Goal: Task Accomplishment & Management: Manage account settings

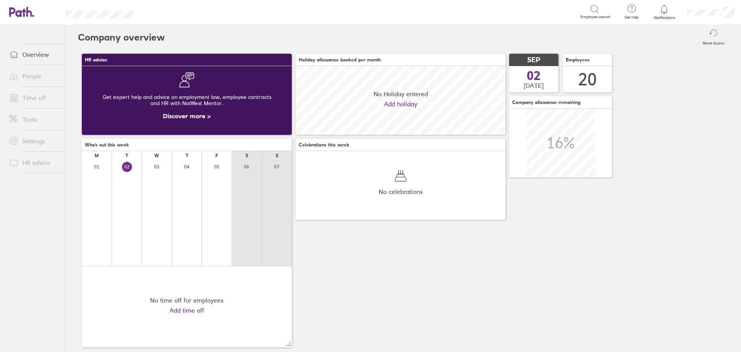
scroll to position [69, 210]
click at [25, 72] on link "People" at bounding box center [34, 75] width 62 height 15
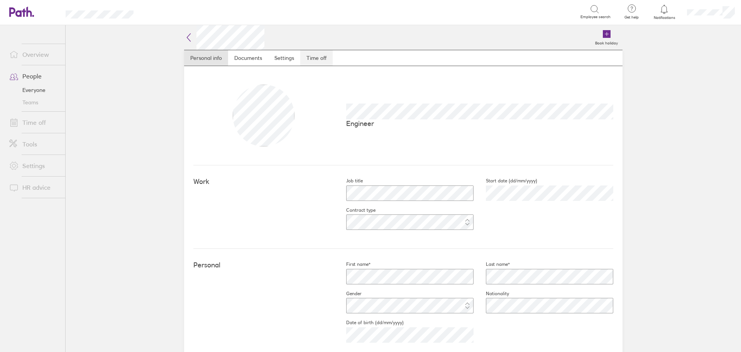
click at [313, 58] on link "Time off" at bounding box center [316, 57] width 32 height 15
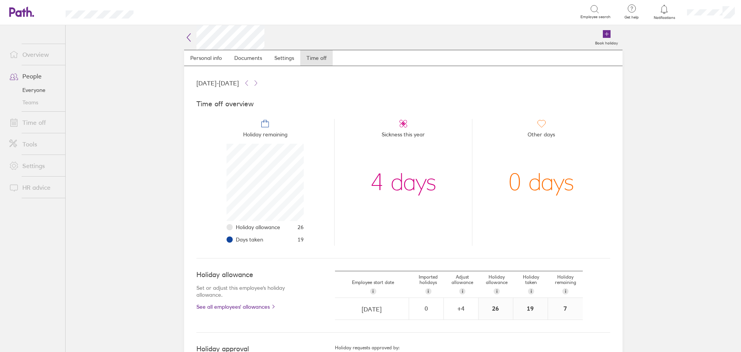
scroll to position [77, 77]
click at [35, 76] on link "People" at bounding box center [34, 75] width 62 height 15
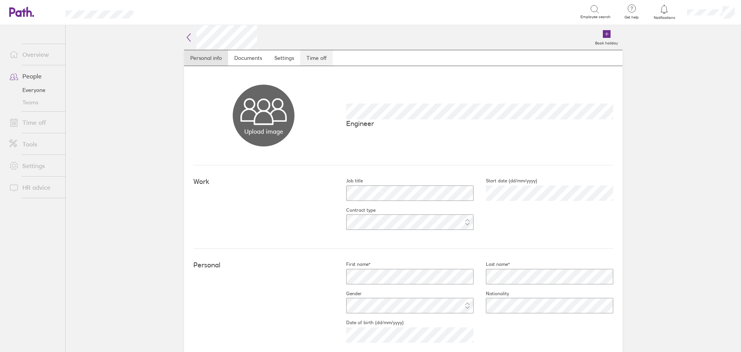
click at [321, 58] on link "Time off" at bounding box center [316, 57] width 32 height 15
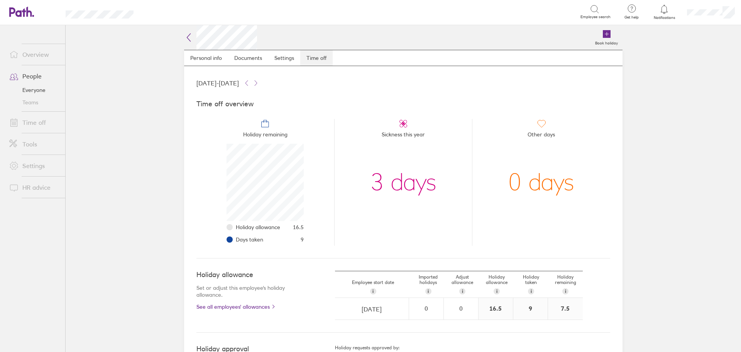
scroll to position [77, 77]
click at [21, 75] on span at bounding box center [12, 75] width 19 height 9
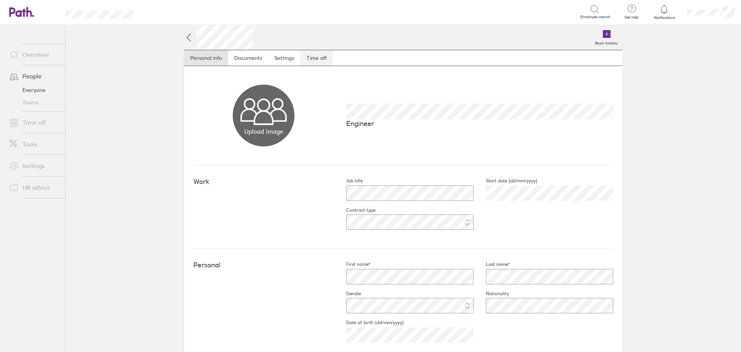
click at [322, 56] on link "Time off" at bounding box center [316, 57] width 32 height 15
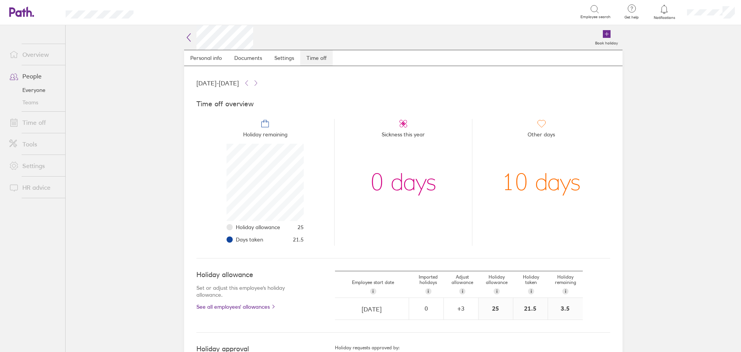
scroll to position [77, 77]
click at [38, 76] on link "People" at bounding box center [34, 75] width 62 height 15
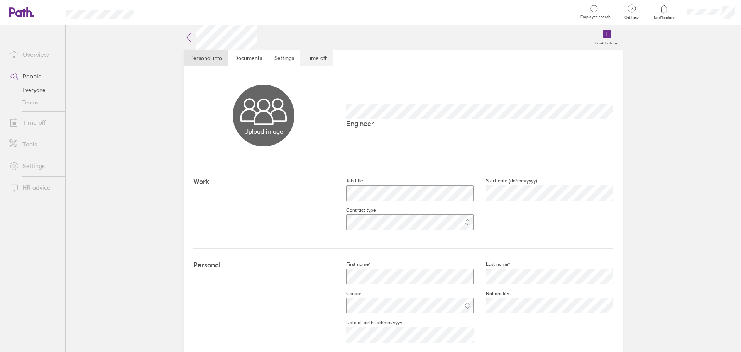
click at [318, 58] on link "Time off" at bounding box center [316, 57] width 32 height 15
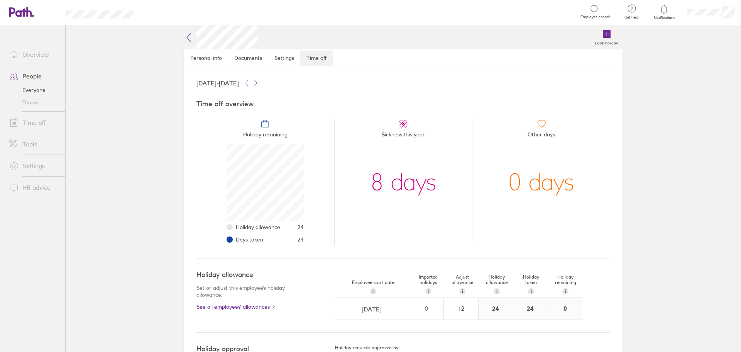
scroll to position [77, 77]
click at [25, 78] on link "People" at bounding box center [34, 75] width 62 height 15
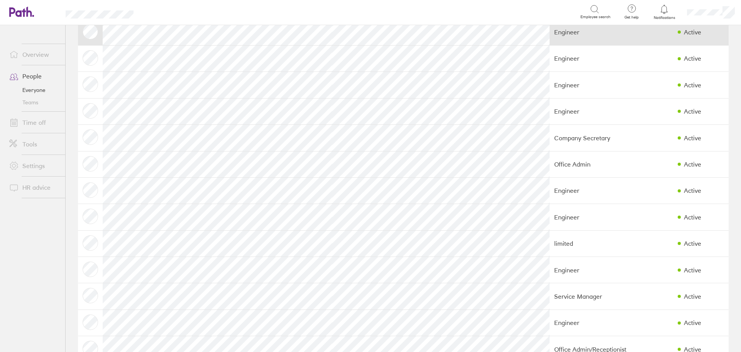
scroll to position [116, 0]
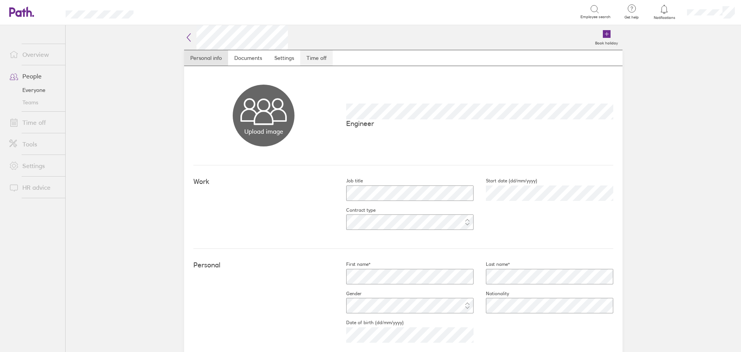
click at [318, 56] on link "Time off" at bounding box center [316, 57] width 32 height 15
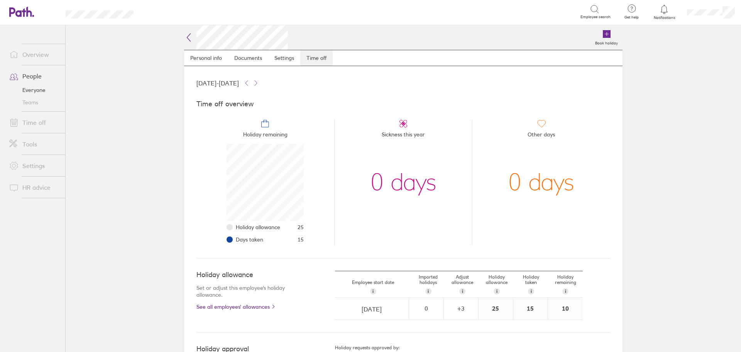
scroll to position [77, 77]
click at [34, 78] on link "People" at bounding box center [34, 75] width 62 height 15
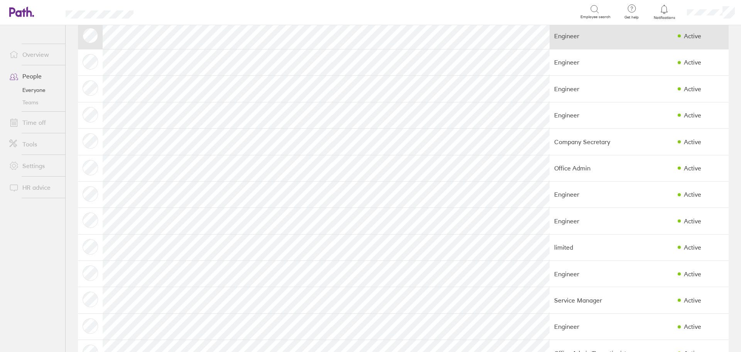
scroll to position [116, 0]
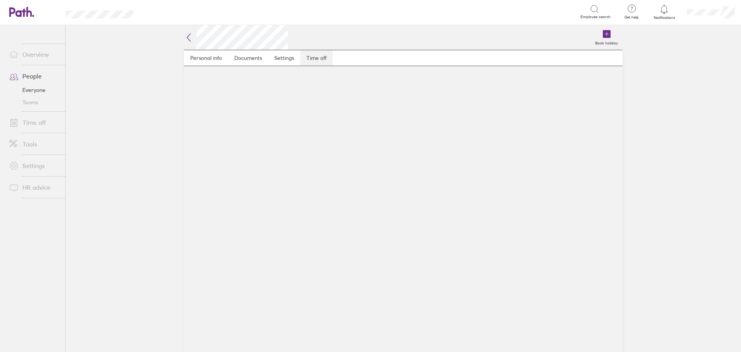
click at [319, 58] on link "Time off" at bounding box center [316, 57] width 32 height 15
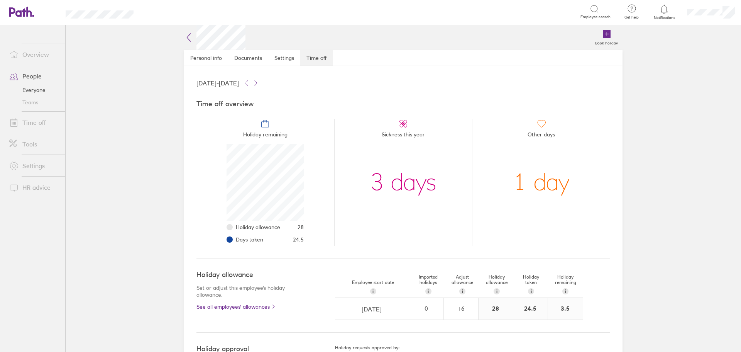
scroll to position [77, 77]
click at [39, 76] on link "People" at bounding box center [34, 75] width 62 height 15
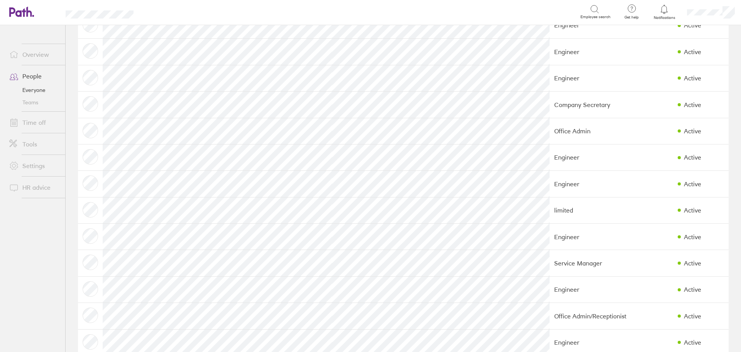
scroll to position [193, 0]
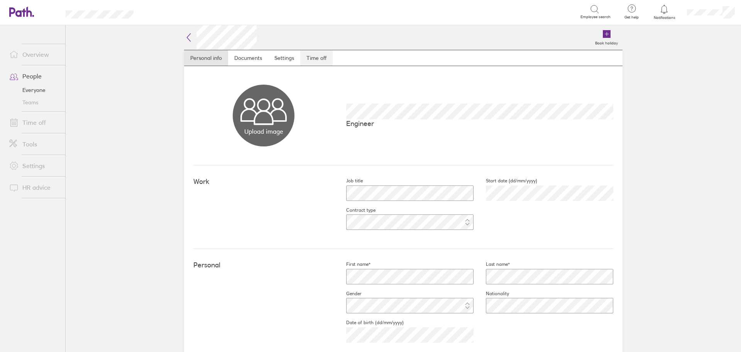
click at [317, 54] on link "Time off" at bounding box center [316, 57] width 32 height 15
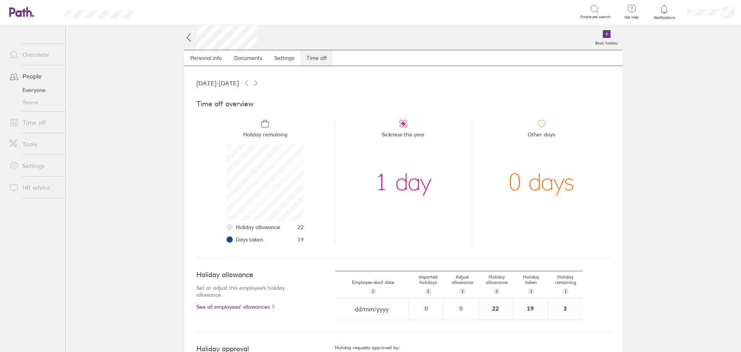
scroll to position [77, 77]
click at [32, 76] on link "People" at bounding box center [34, 75] width 62 height 15
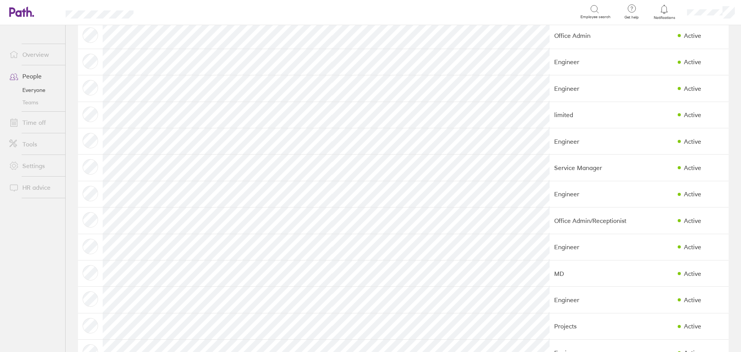
scroll to position [232, 0]
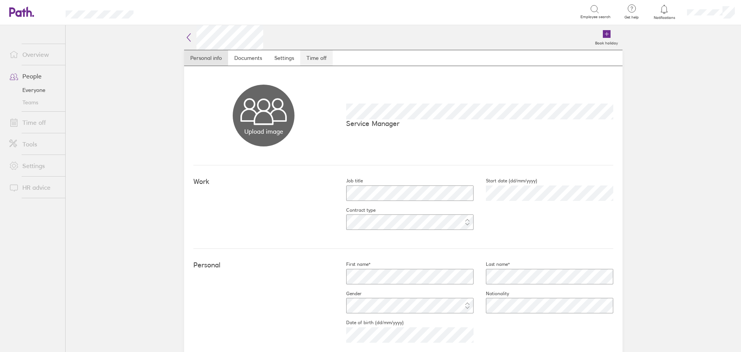
click at [322, 58] on link "Time off" at bounding box center [316, 57] width 32 height 15
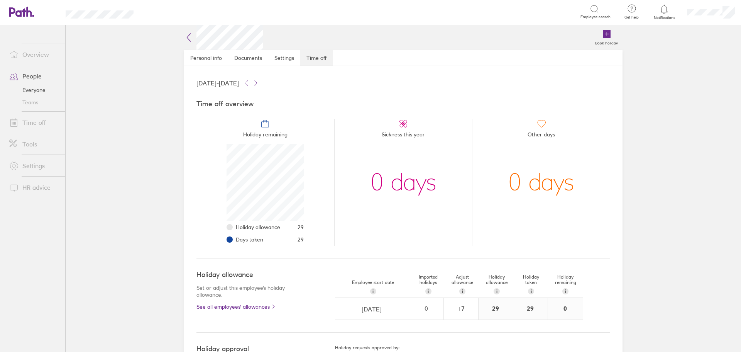
scroll to position [77, 77]
click at [30, 75] on link "People" at bounding box center [34, 75] width 62 height 15
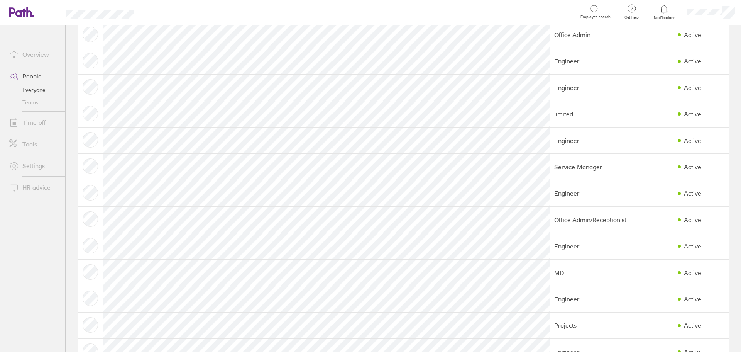
scroll to position [232, 0]
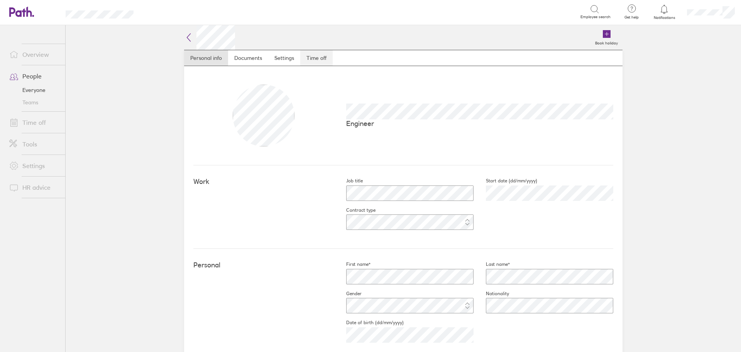
click at [319, 58] on link "Time off" at bounding box center [316, 57] width 32 height 15
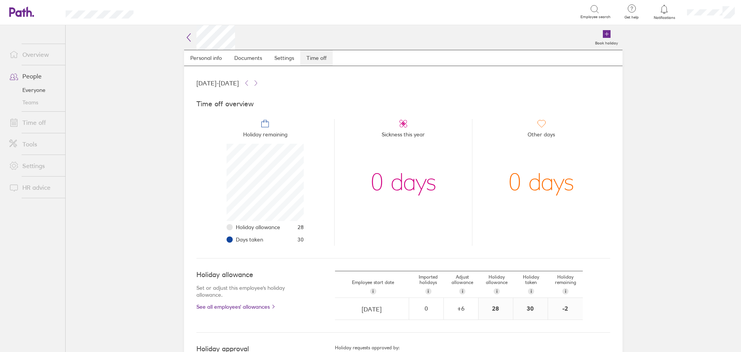
scroll to position [77, 77]
click at [31, 75] on link "People" at bounding box center [34, 75] width 62 height 15
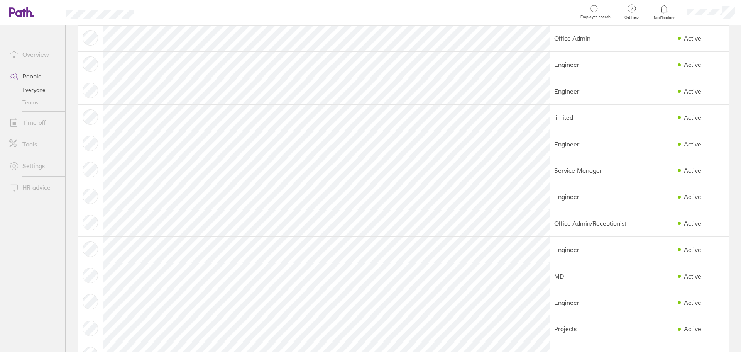
scroll to position [232, 0]
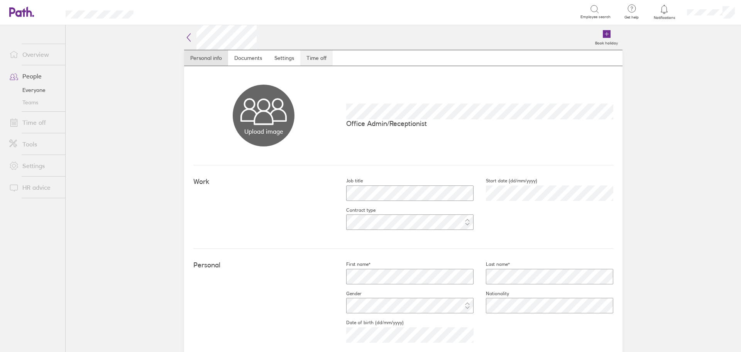
click at [319, 57] on link "Time off" at bounding box center [316, 57] width 32 height 15
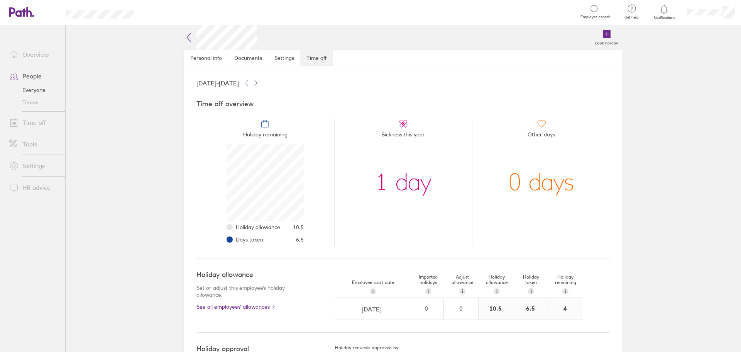
scroll to position [77, 77]
click at [32, 76] on link "People" at bounding box center [34, 75] width 62 height 15
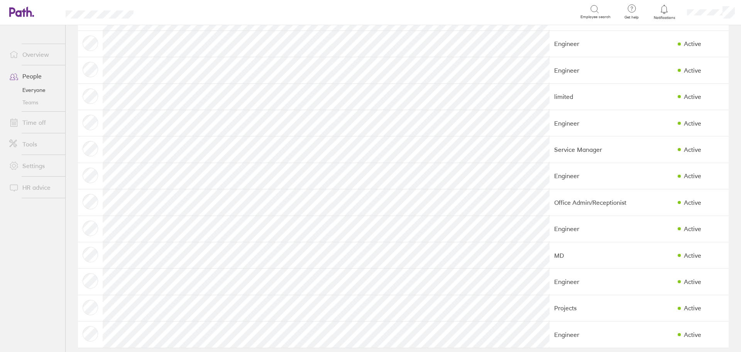
scroll to position [257, 0]
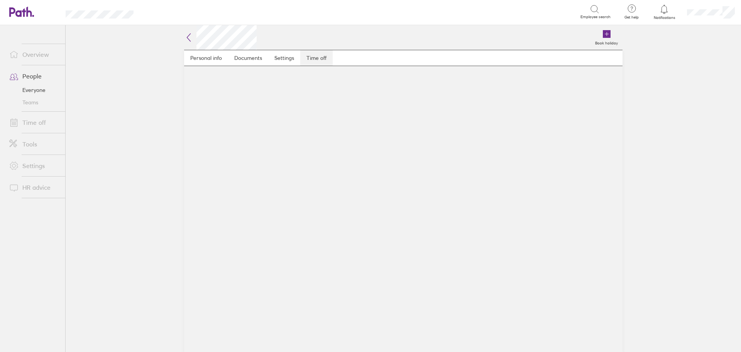
click at [317, 58] on link "Time off" at bounding box center [316, 57] width 32 height 15
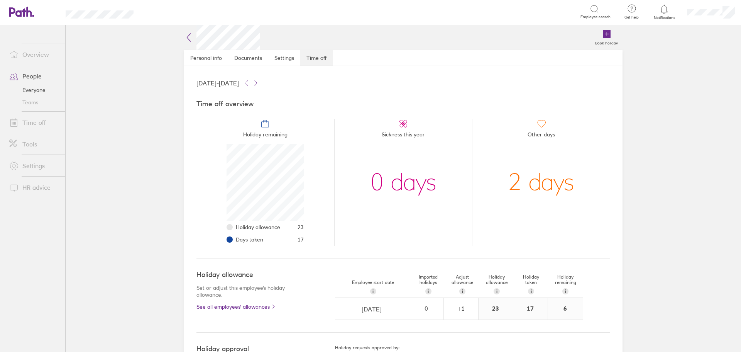
scroll to position [77, 77]
click at [29, 75] on link "People" at bounding box center [34, 75] width 62 height 15
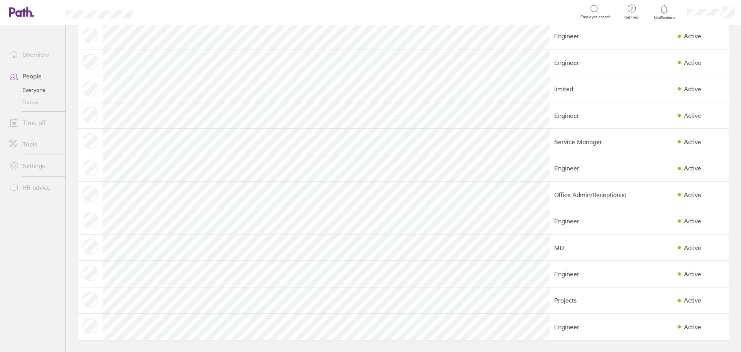
scroll to position [257, 0]
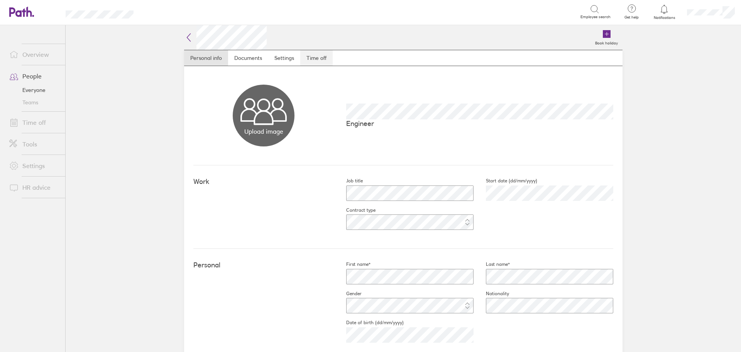
click at [320, 59] on link "Time off" at bounding box center [316, 57] width 32 height 15
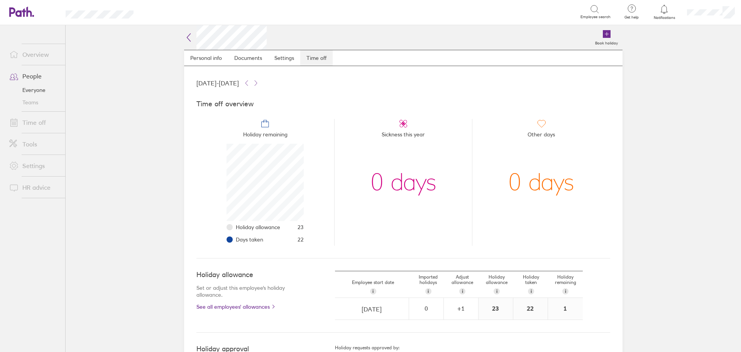
scroll to position [77, 77]
click at [33, 74] on link "People" at bounding box center [34, 75] width 62 height 15
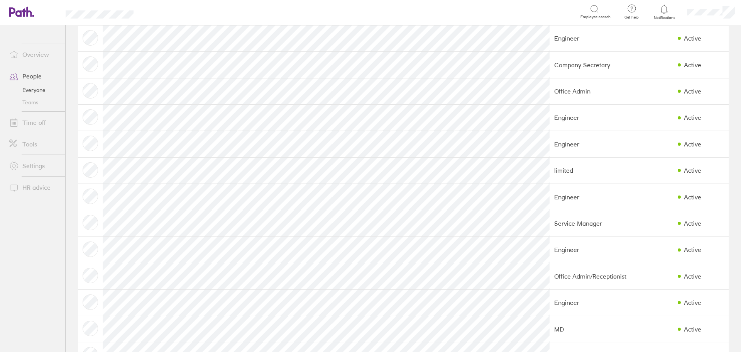
scroll to position [257, 0]
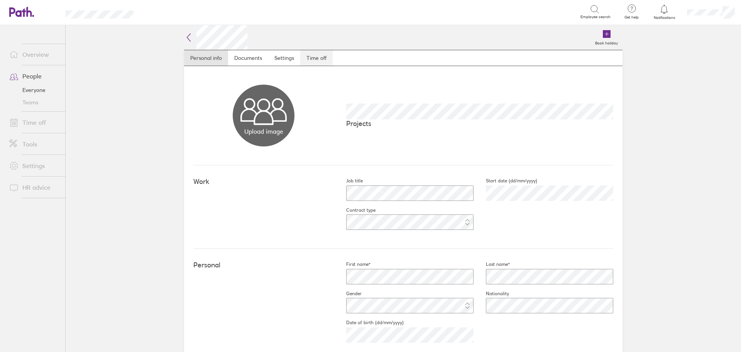
click at [320, 57] on link "Time off" at bounding box center [316, 57] width 32 height 15
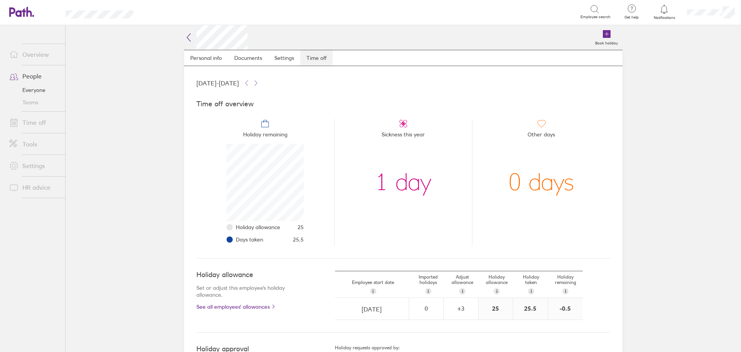
scroll to position [77, 77]
click at [24, 73] on link "People" at bounding box center [34, 75] width 62 height 15
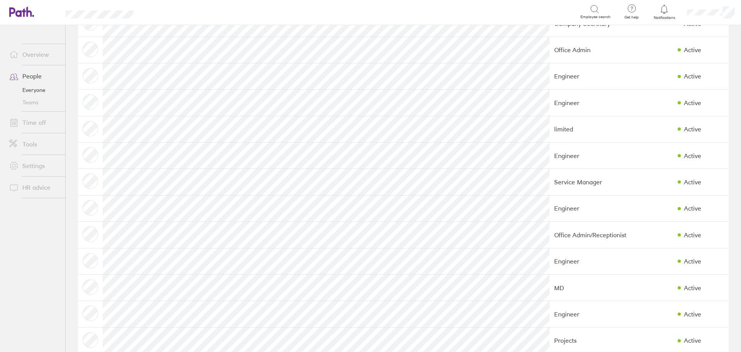
scroll to position [257, 0]
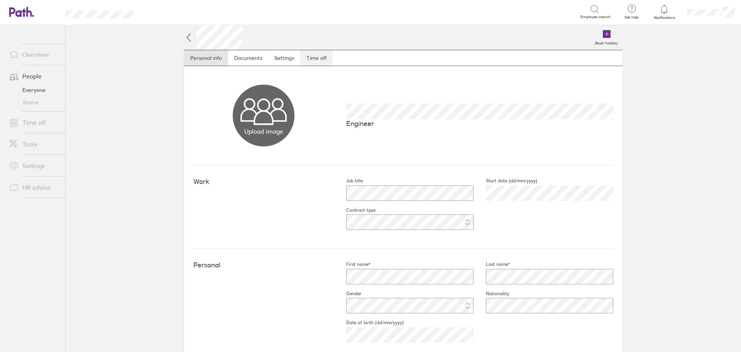
click at [319, 55] on link "Time off" at bounding box center [316, 57] width 32 height 15
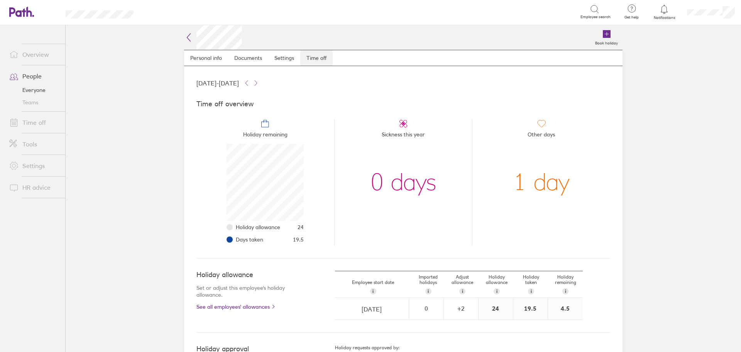
scroll to position [77, 77]
click at [29, 76] on link "People" at bounding box center [34, 75] width 62 height 15
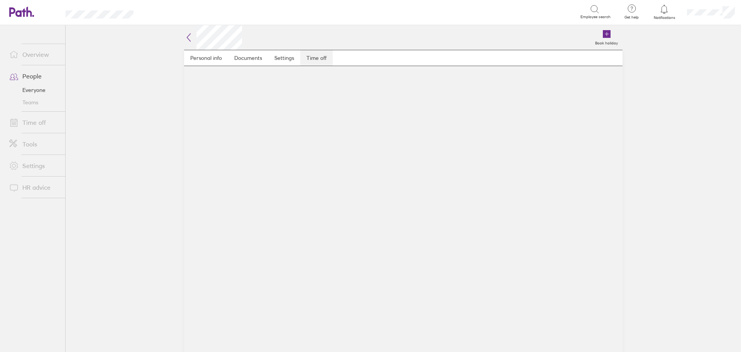
click at [314, 60] on link "Time off" at bounding box center [316, 57] width 32 height 15
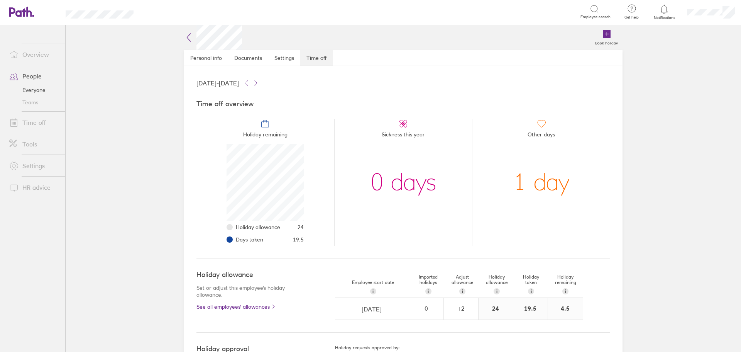
scroll to position [77, 77]
click at [37, 76] on link "People" at bounding box center [34, 75] width 62 height 15
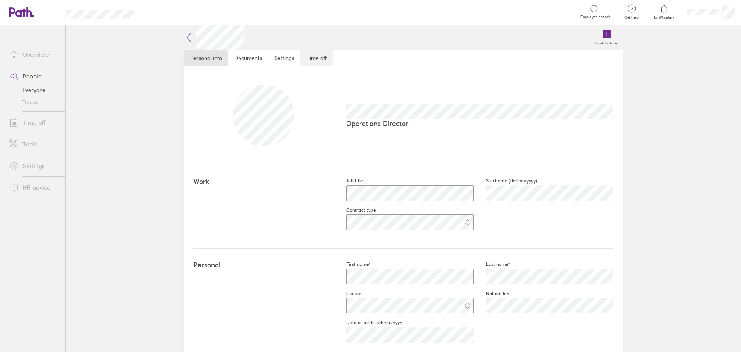
click at [319, 60] on link "Time off" at bounding box center [316, 57] width 32 height 15
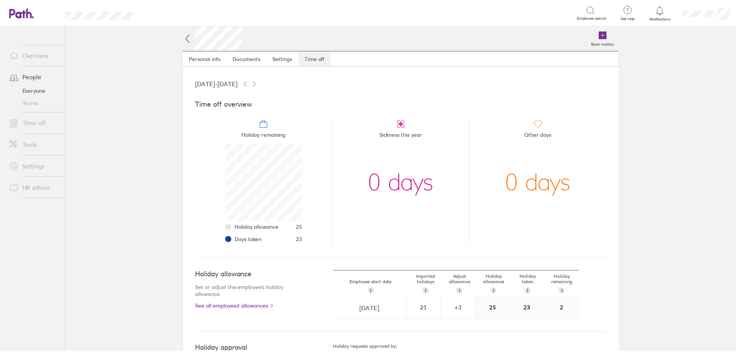
scroll to position [77, 77]
click at [32, 127] on link "Time off" at bounding box center [34, 122] width 62 height 15
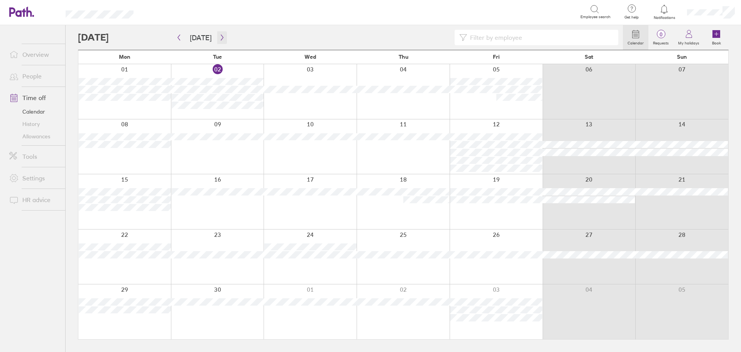
click at [221, 36] on icon "button" at bounding box center [222, 38] width 2 height 6
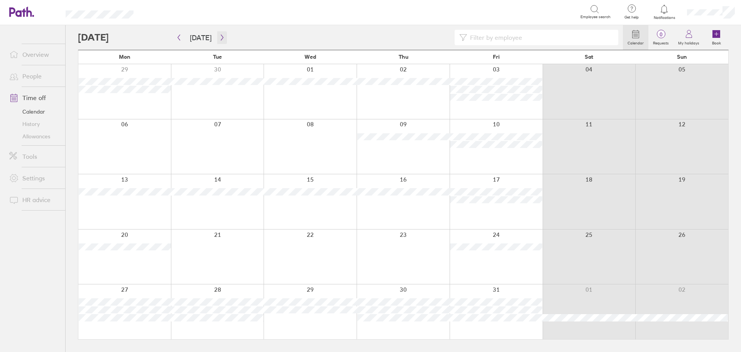
click at [221, 36] on icon "button" at bounding box center [222, 38] width 2 height 6
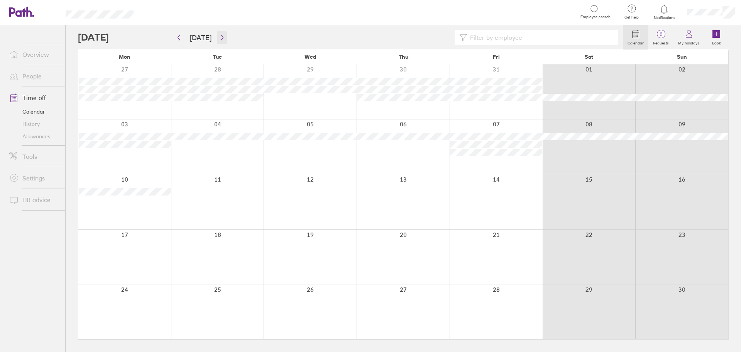
click at [221, 36] on icon "button" at bounding box center [222, 38] width 2 height 6
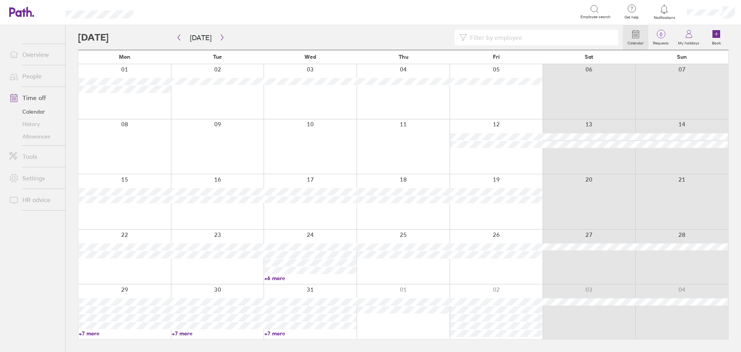
click at [83, 334] on link "+7 more" at bounding box center [125, 333] width 92 height 7
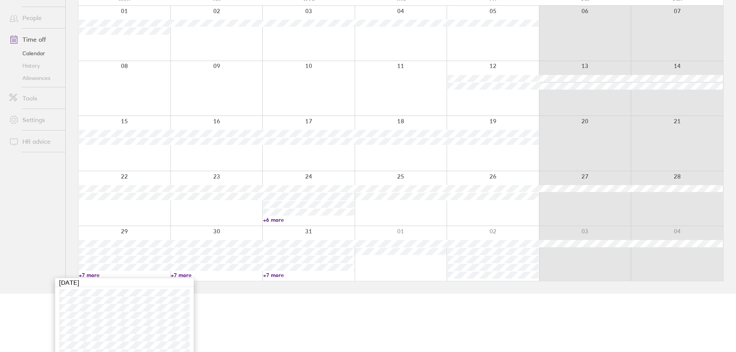
scroll to position [82, 0]
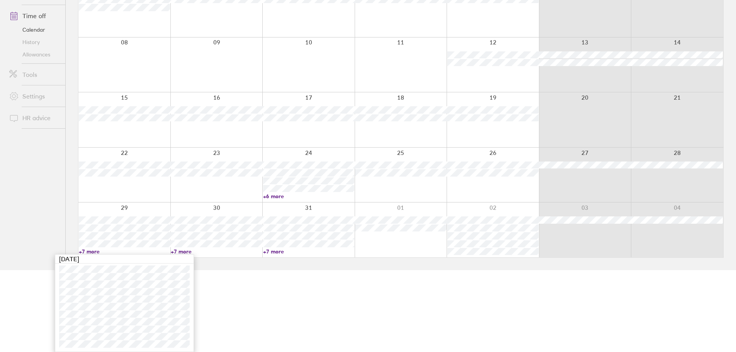
click at [187, 251] on link "+7 more" at bounding box center [216, 251] width 91 height 7
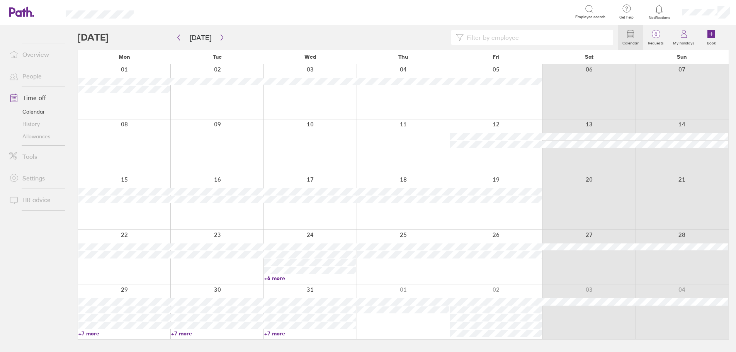
scroll to position [0, 0]
click at [180, 333] on link "+7 more" at bounding box center [218, 333] width 92 height 7
click at [659, 8] on icon at bounding box center [658, 9] width 9 height 9
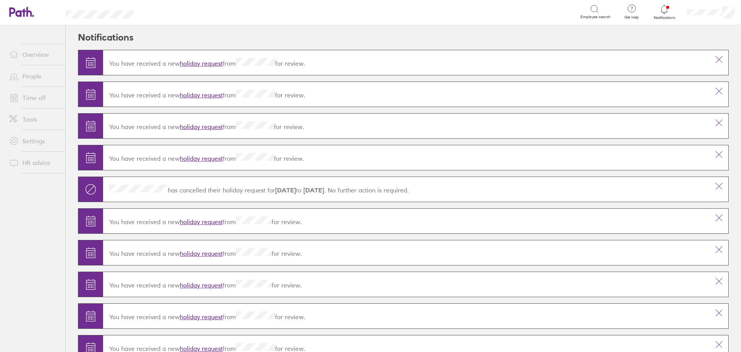
click at [208, 95] on link "holiday request" at bounding box center [201, 95] width 43 height 8
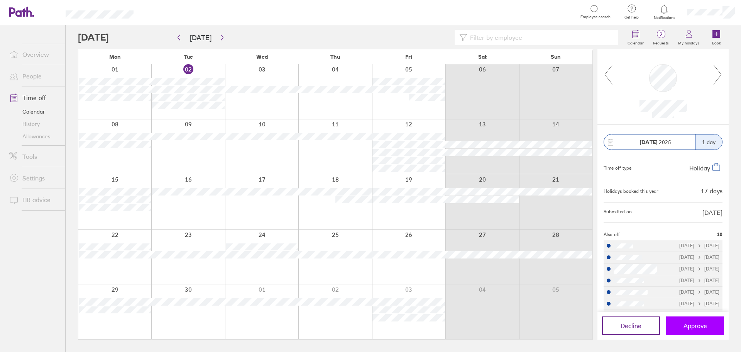
click at [701, 322] on span "Approve" at bounding box center [696, 325] width 24 height 7
click at [701, 326] on span "Approve" at bounding box center [696, 325] width 24 height 7
